Goal: Information Seeking & Learning: Learn about a topic

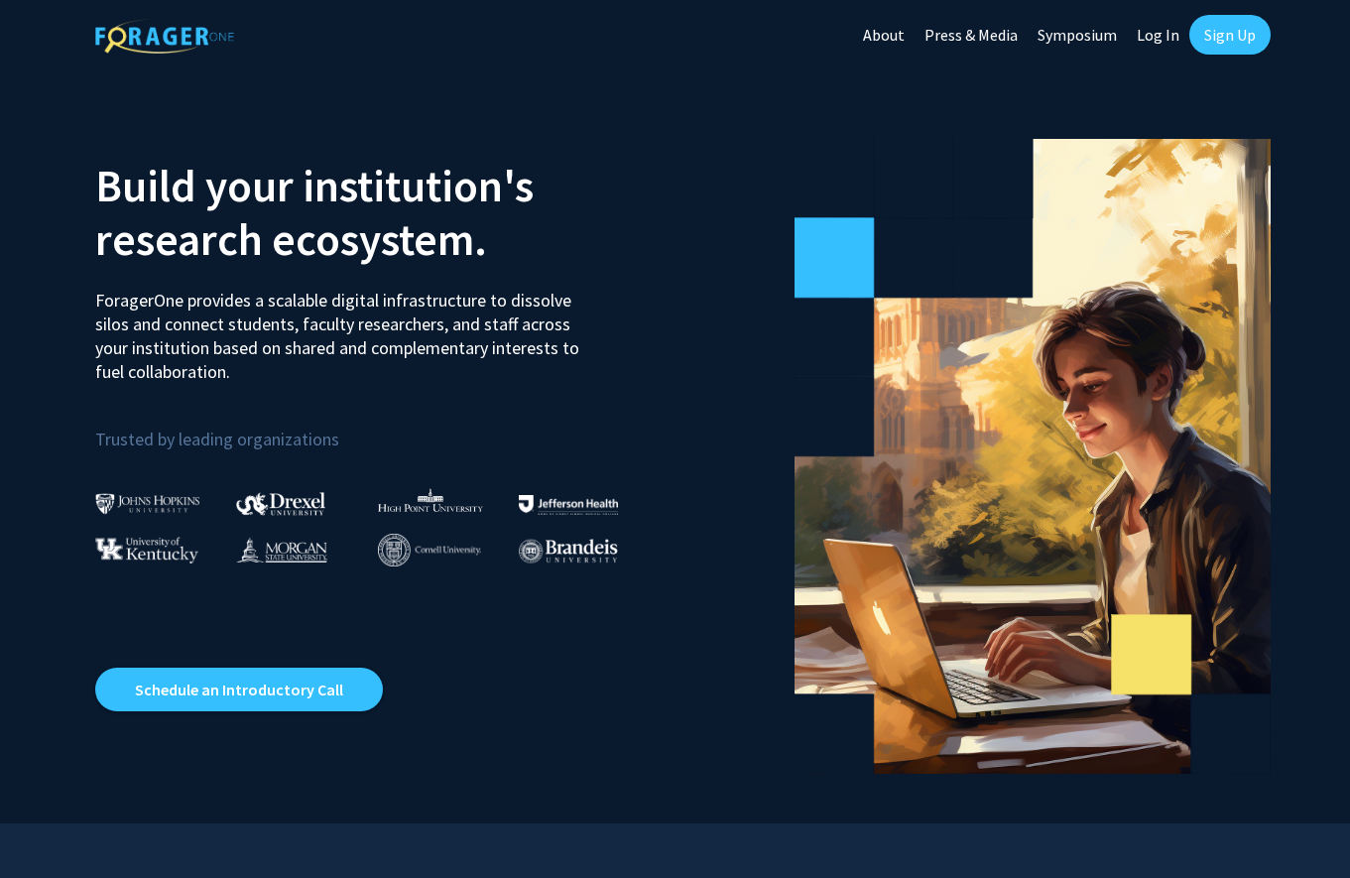
click at [885, 34] on link "About" at bounding box center [883, 34] width 61 height 69
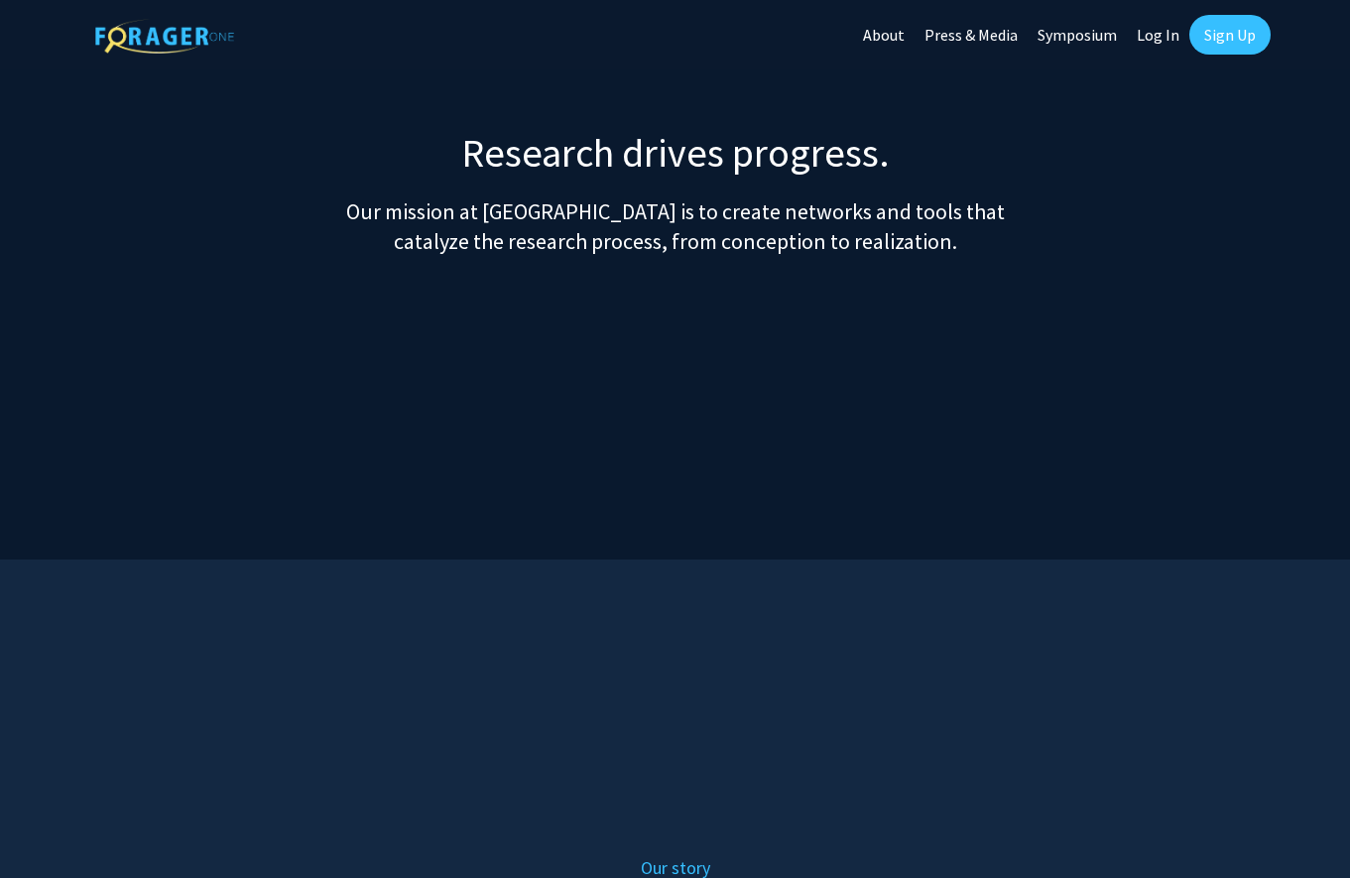
click at [884, 30] on link "About" at bounding box center [883, 34] width 61 height 69
click at [886, 33] on link "About" at bounding box center [883, 34] width 61 height 69
click at [896, 21] on link "About" at bounding box center [883, 34] width 61 height 69
